Goal: Transaction & Acquisition: Purchase product/service

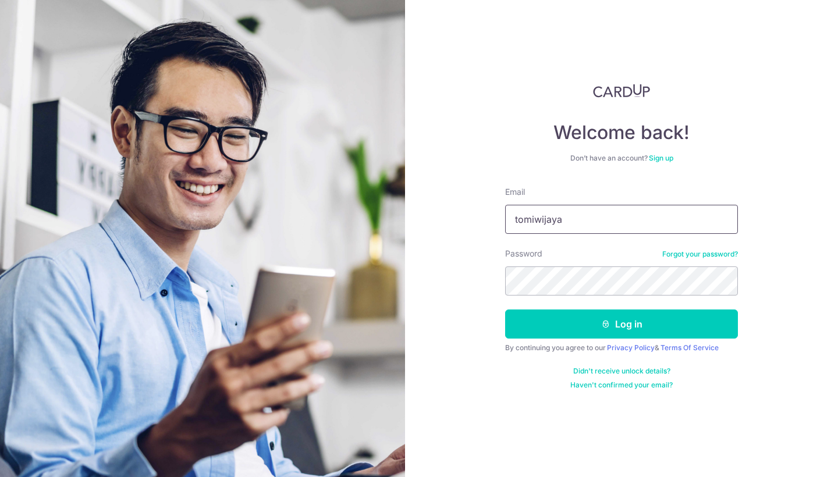
type input "[EMAIL_ADDRESS][DOMAIN_NAME]"
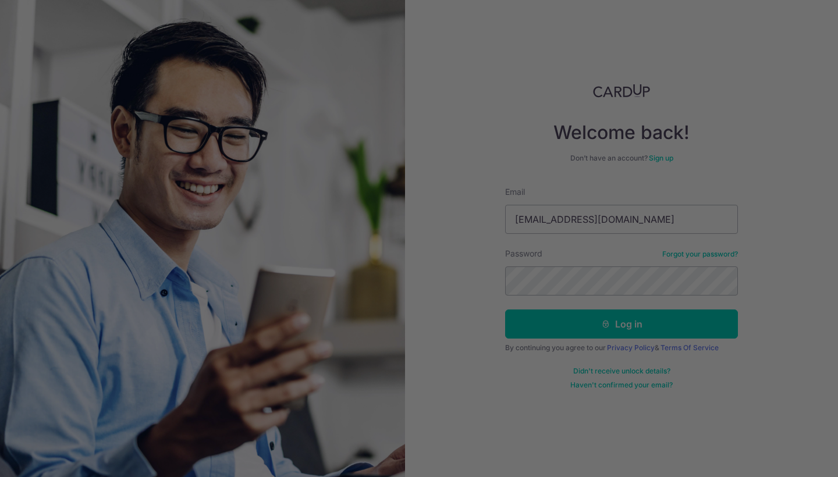
click at [586, 316] on div at bounding box center [423, 241] width 846 height 482
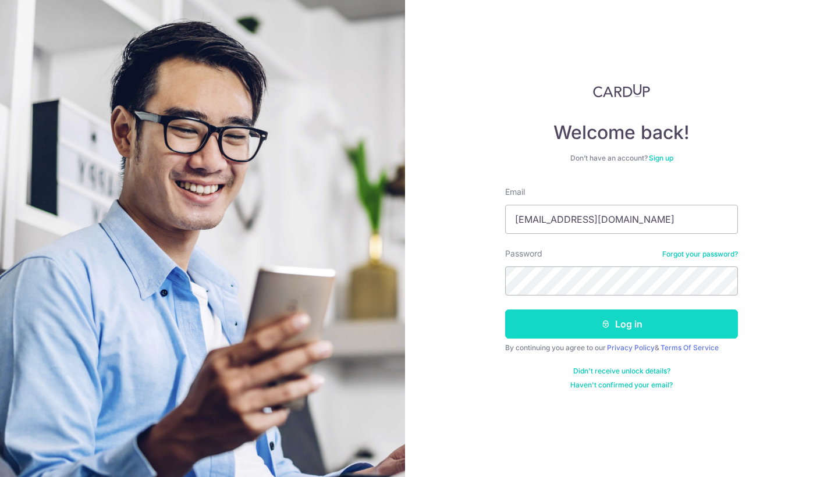
click at [610, 320] on icon "submit" at bounding box center [605, 323] width 9 height 9
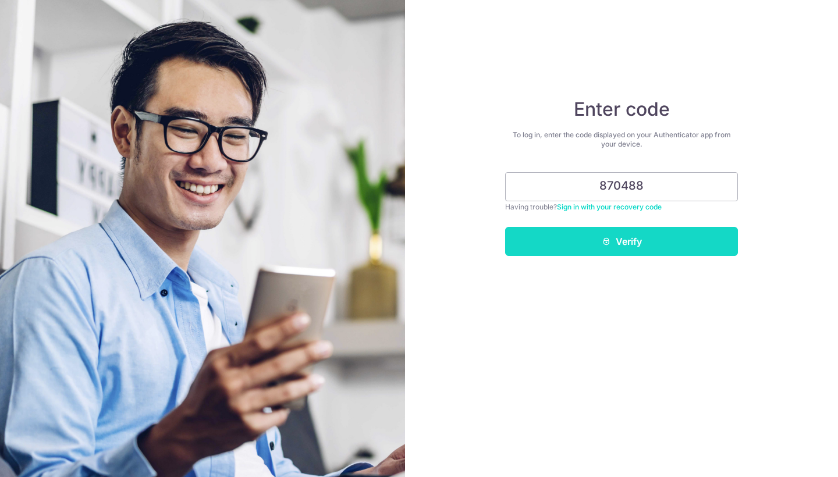
type input "870488"
click at [628, 251] on button "Verify" at bounding box center [621, 241] width 233 height 29
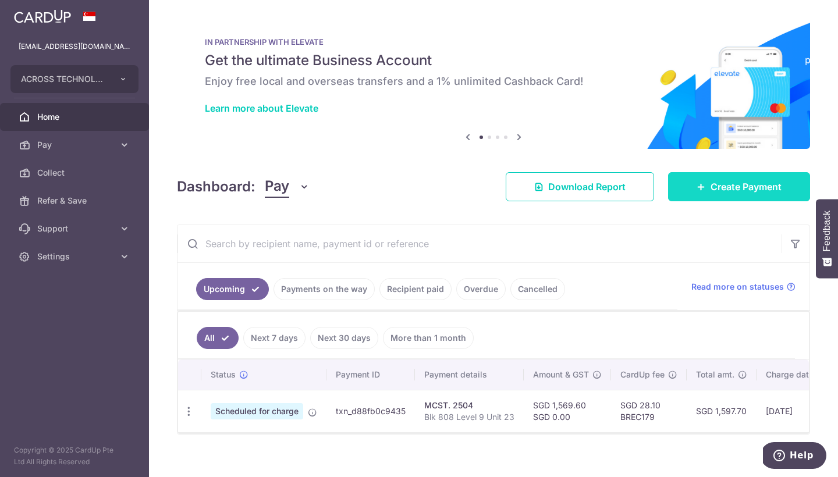
click at [703, 195] on link "Create Payment" at bounding box center [739, 186] width 142 height 29
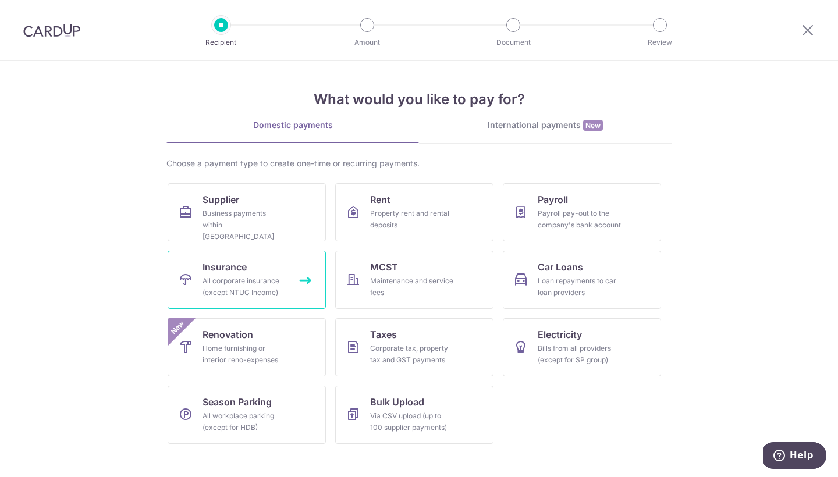
click at [240, 276] on div "All corporate insurance (except NTUC Income)" at bounding box center [244, 286] width 84 height 23
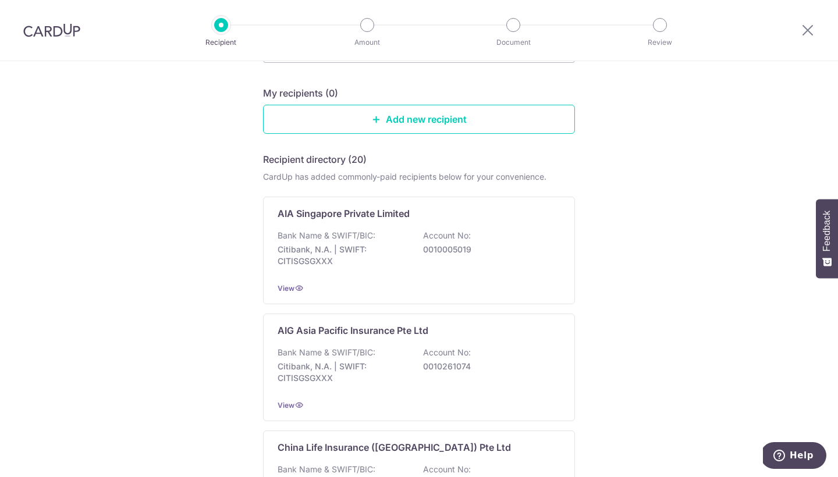
scroll to position [109, 0]
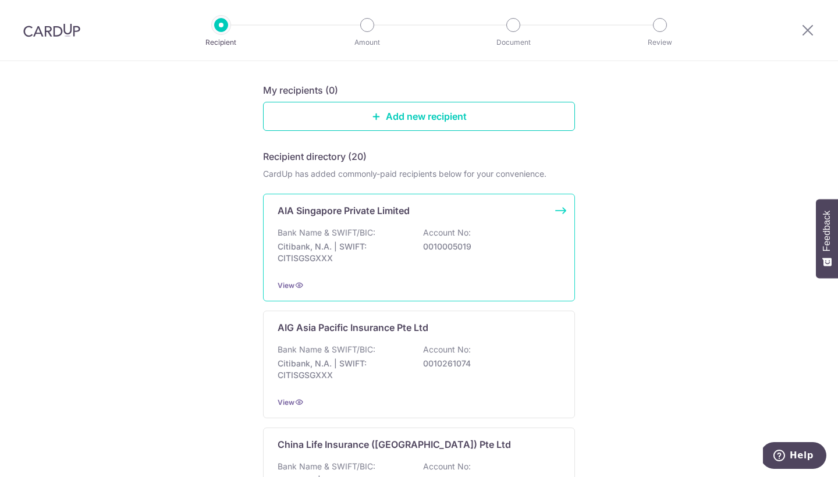
click at [387, 236] on div "Bank Name & SWIFT/BIC: Citibank, N.A. | SWIFT: CITISGSGXXX Account No: 00100050…" at bounding box center [418, 248] width 283 height 43
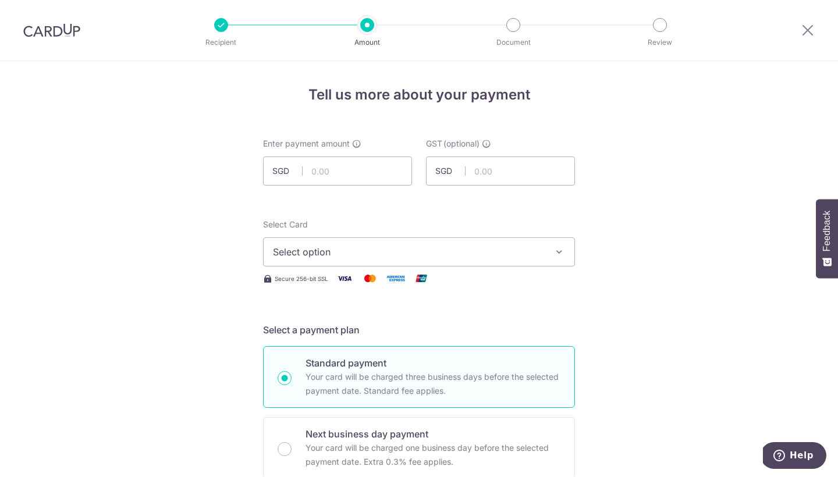
click at [52, 33] on img at bounding box center [51, 30] width 57 height 14
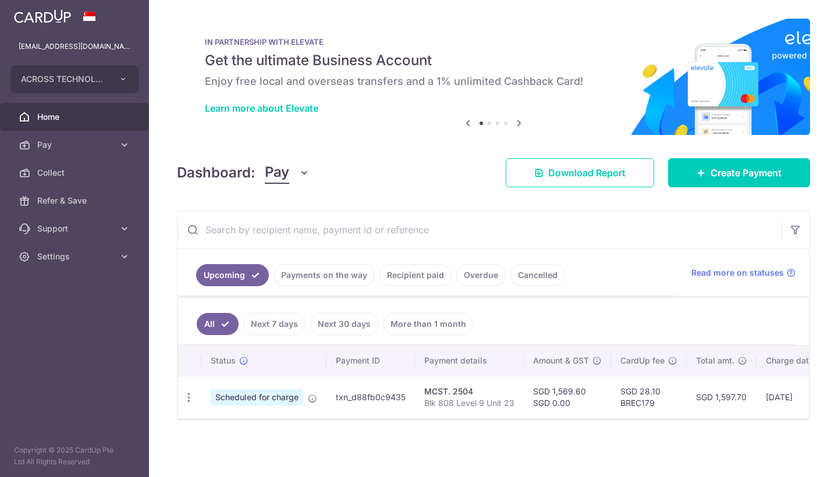
click at [420, 275] on link "Recipient paid" at bounding box center [415, 275] width 72 height 22
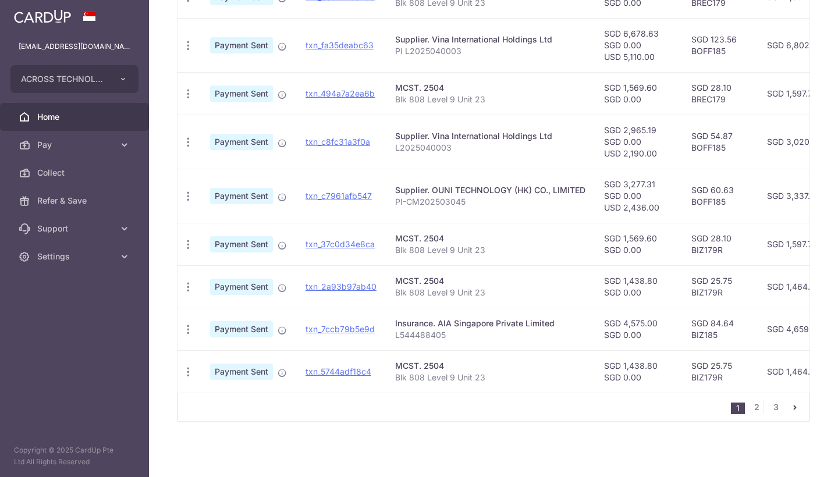
scroll to position [409, 0]
drag, startPoint x: 445, startPoint y: 330, endPoint x: 392, endPoint y: 328, distance: 53.0
click at [392, 328] on td "Insurance. AIA Singapore Private Limited L544488405" at bounding box center [490, 329] width 209 height 42
copy p "L544488405"
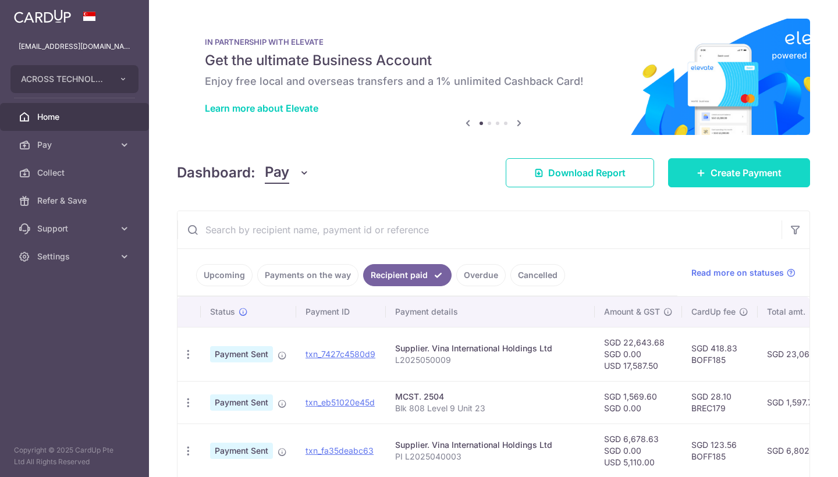
scroll to position [0, 0]
click at [705, 173] on link "Create Payment" at bounding box center [739, 172] width 142 height 29
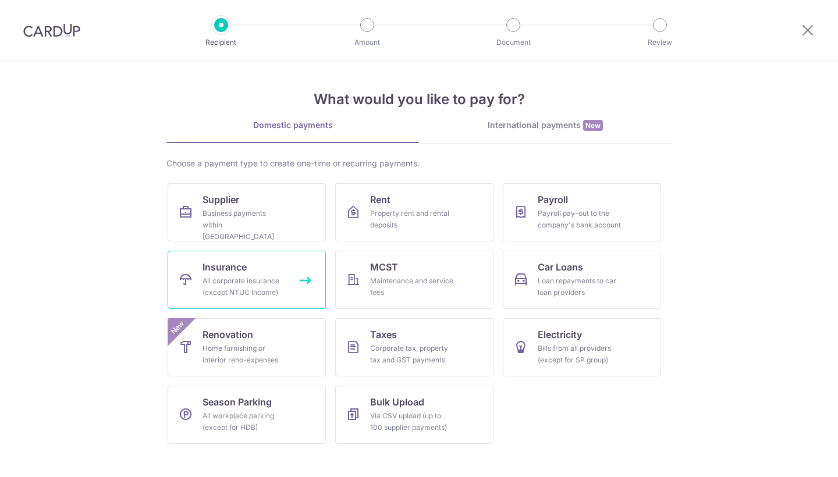
click at [230, 276] on div "All corporate insurance (except NTUC Income)" at bounding box center [244, 286] width 84 height 23
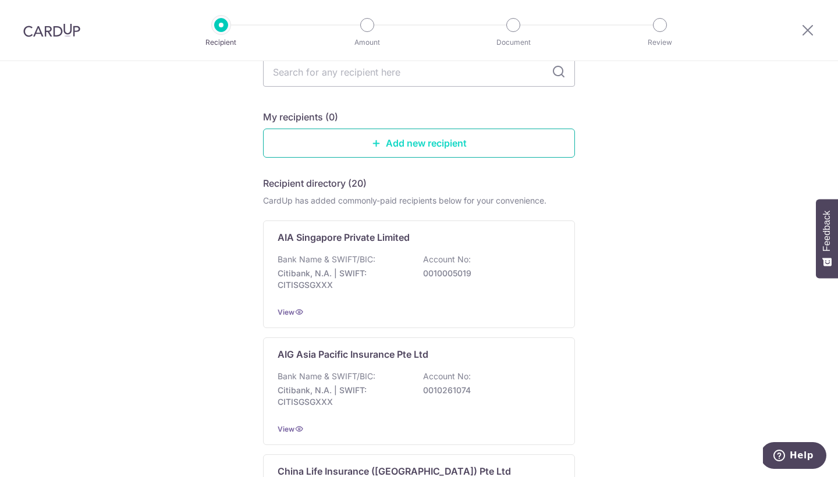
scroll to position [54, 0]
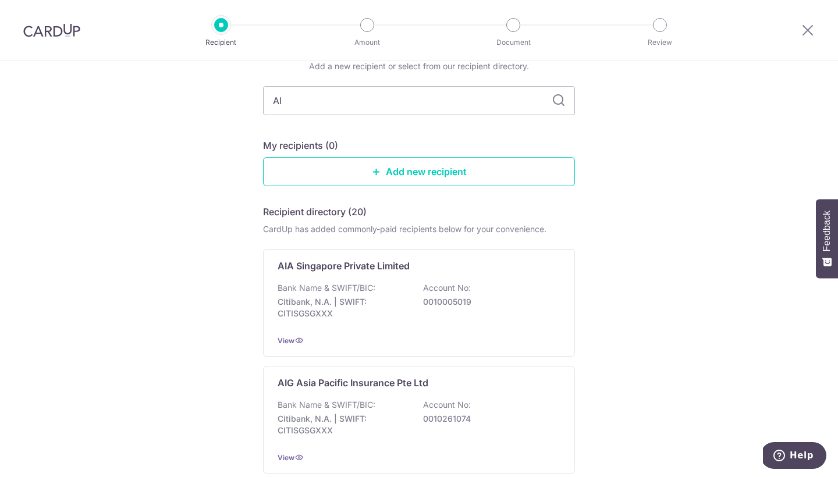
type input "AIA"
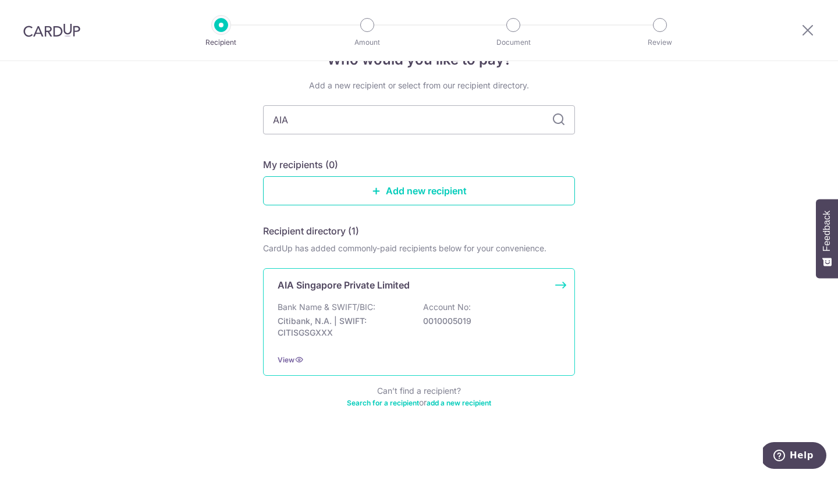
click at [376, 307] on div "Bank Name & SWIFT/BIC: Citibank, N.A. | SWIFT: CITISGSGXXX Account No: 00100050…" at bounding box center [418, 322] width 283 height 43
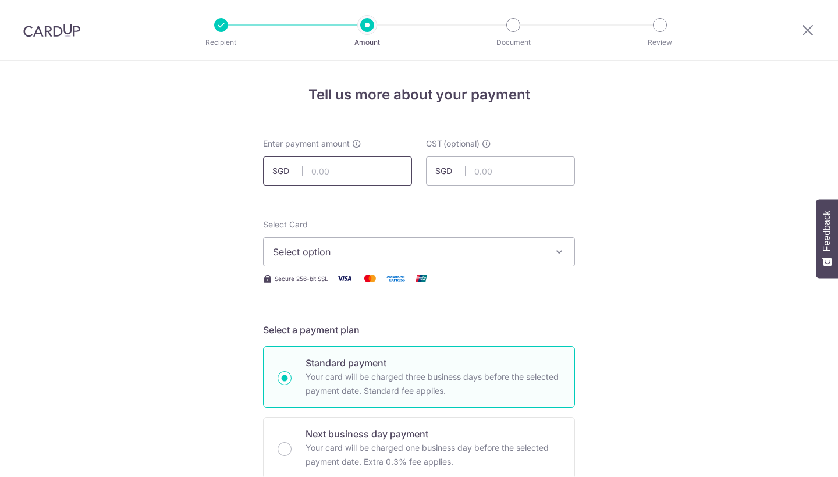
click at [328, 175] on input "text" at bounding box center [337, 170] width 149 height 29
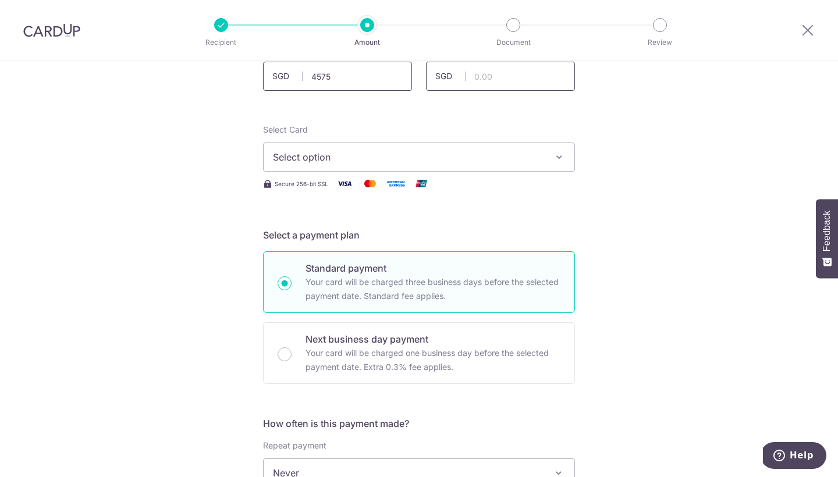
scroll to position [112, 0]
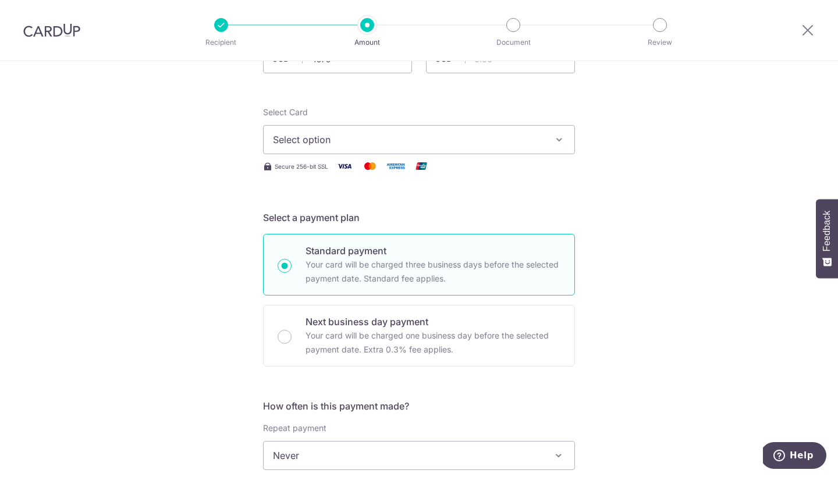
type input "4,575.00"
click at [452, 144] on span "Select option" at bounding box center [408, 140] width 271 height 14
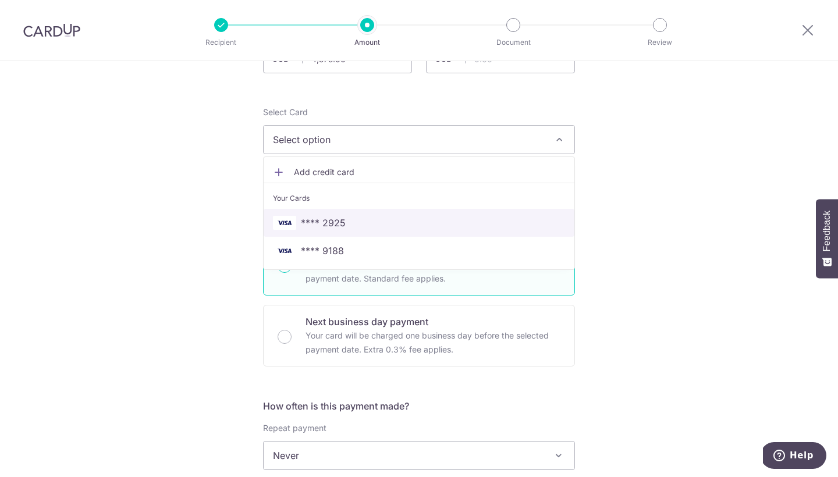
click at [331, 227] on span "**** 2925" at bounding box center [323, 223] width 45 height 14
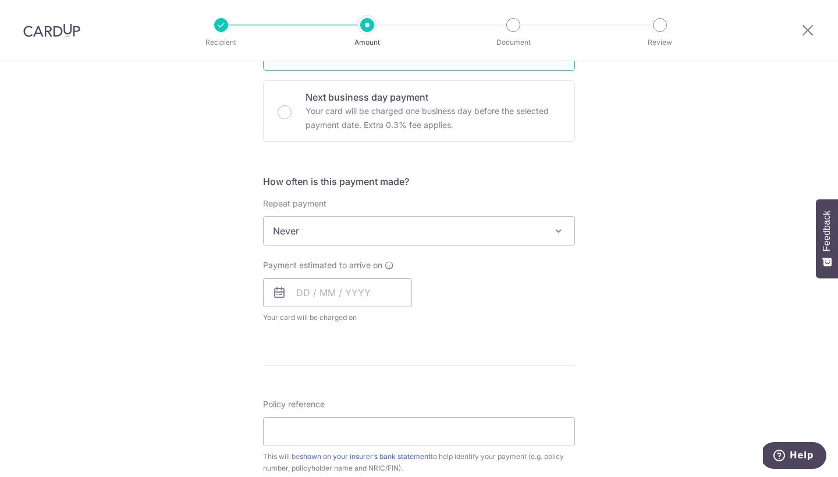
scroll to position [282, 0]
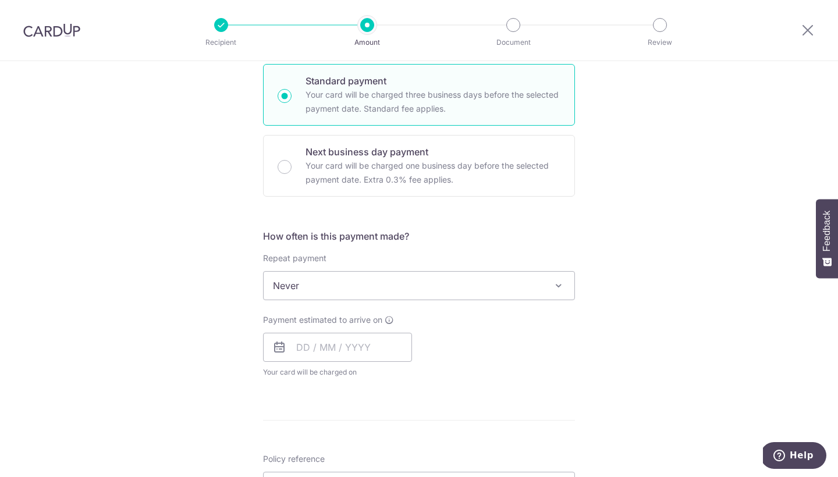
click at [433, 280] on span "Never" at bounding box center [419, 286] width 311 height 28
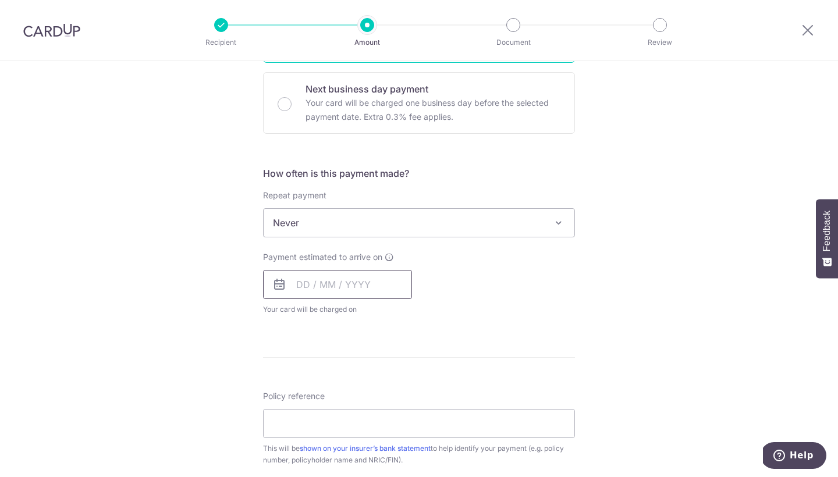
click at [328, 281] on input "text" at bounding box center [337, 284] width 149 height 29
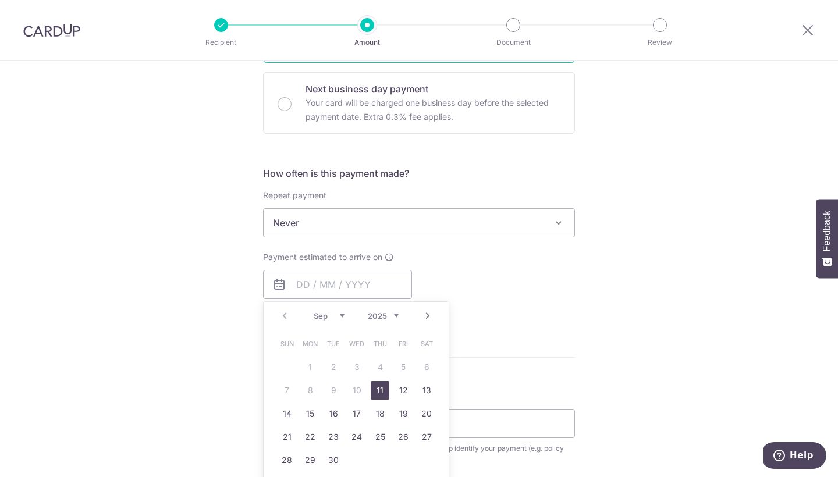
click at [375, 390] on link "11" at bounding box center [380, 390] width 19 height 19
type input "11/09/2025"
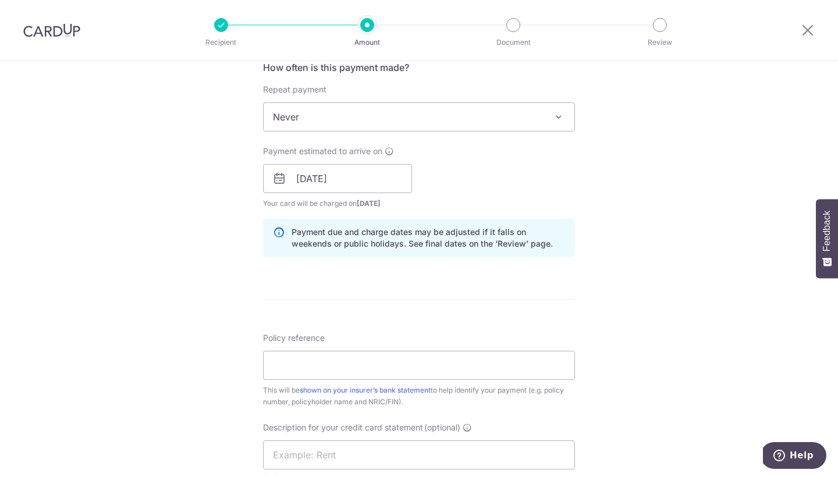
scroll to position [451, 0]
click at [390, 365] on input "Policy reference" at bounding box center [419, 364] width 312 height 29
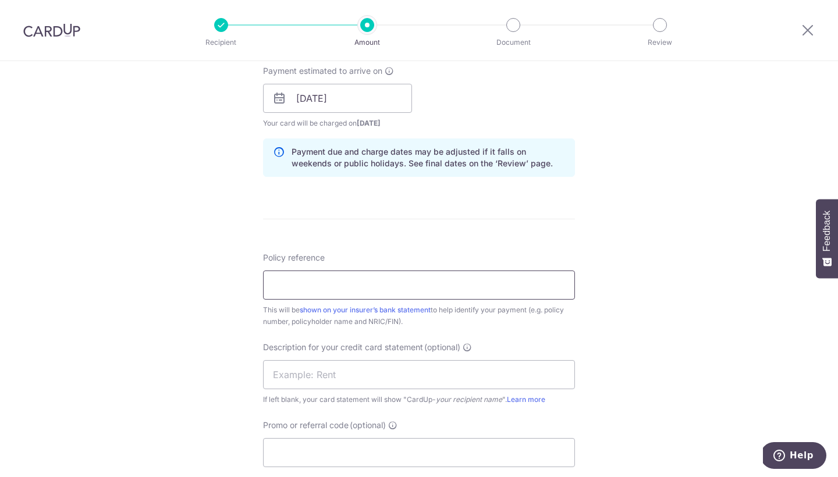
scroll to position [564, 0]
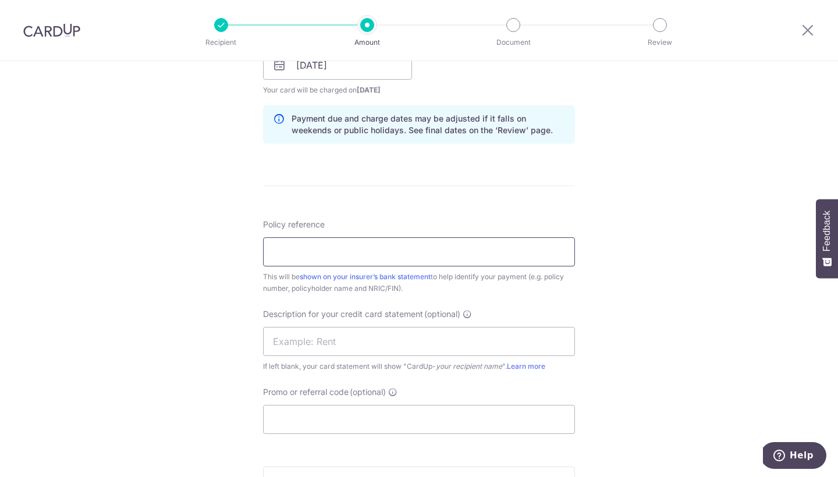
paste input "L544488405"
click at [270, 256] on input "L544488405" at bounding box center [419, 251] width 312 height 29
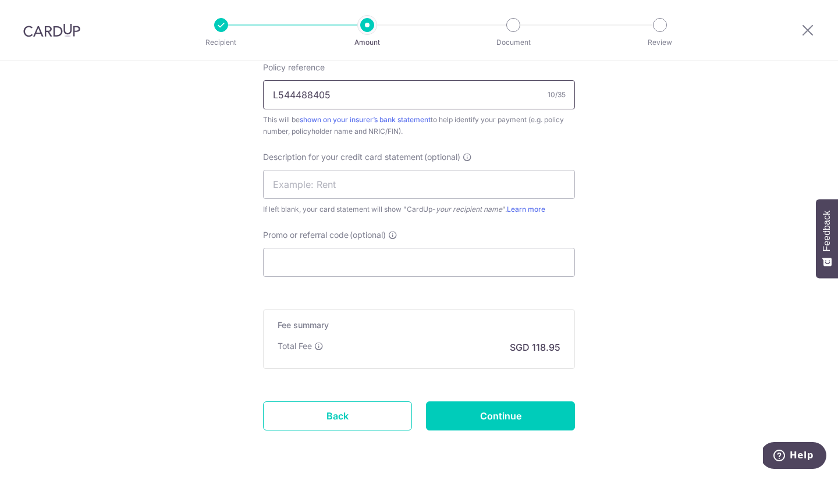
scroll to position [727, 0]
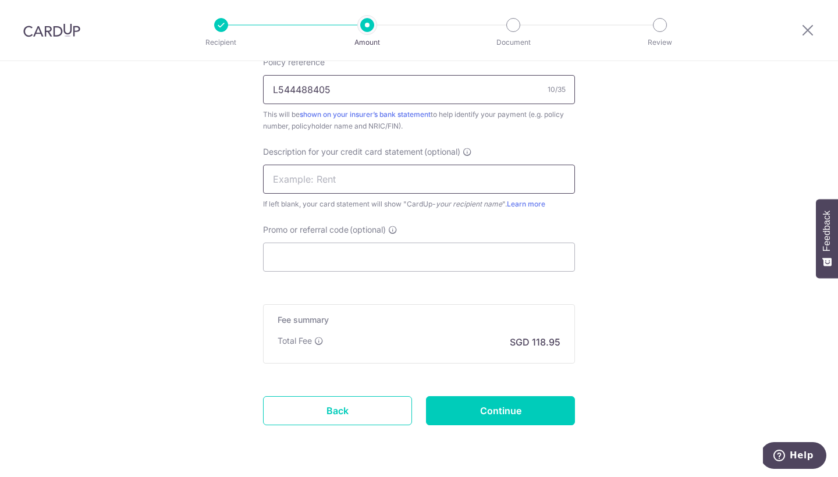
type input "L544488405"
click at [308, 182] on input "text" at bounding box center [419, 179] width 312 height 29
paste input "L544488405"
type input "L544488405"
click at [312, 257] on input "Promo or referral code (optional)" at bounding box center [419, 257] width 312 height 29
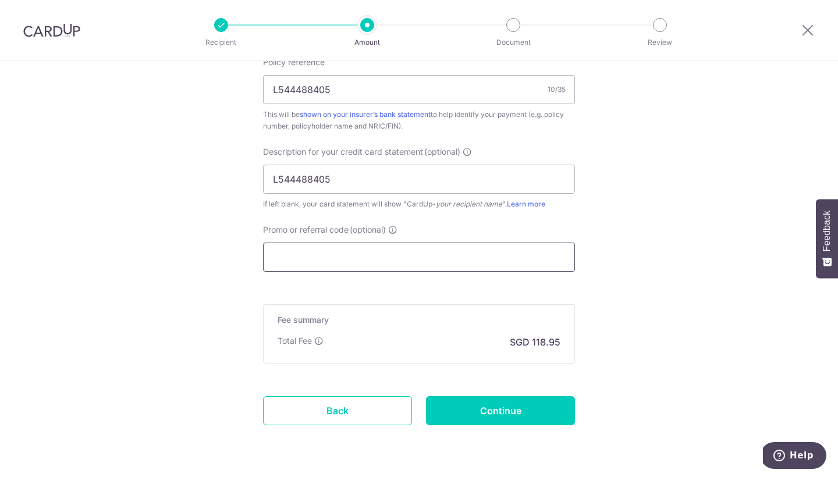
paste input "BOFF185"
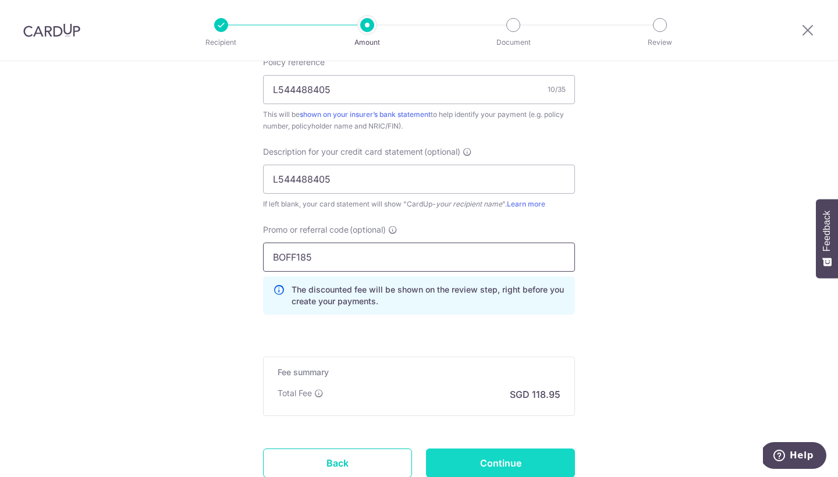
type input "BOFF185"
click at [479, 455] on input "Continue" at bounding box center [500, 463] width 149 height 29
type input "Create Schedule"
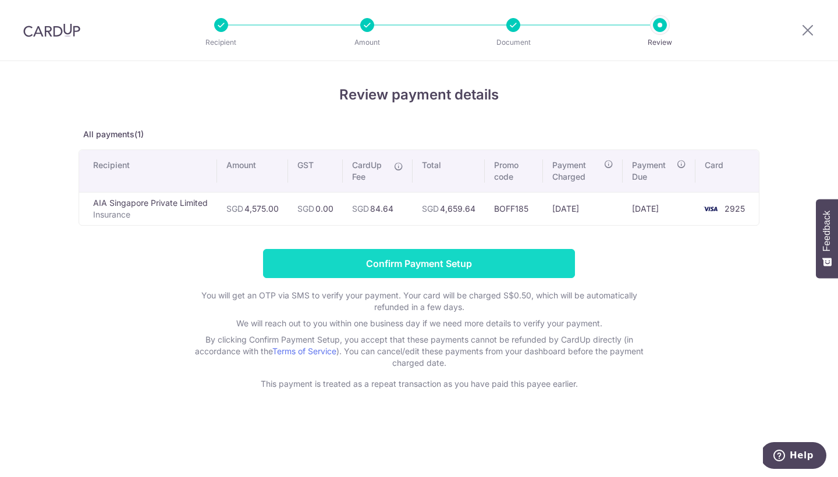
click at [458, 261] on input "Confirm Payment Setup" at bounding box center [419, 263] width 312 height 29
